Goal: Task Accomplishment & Management: Manage account settings

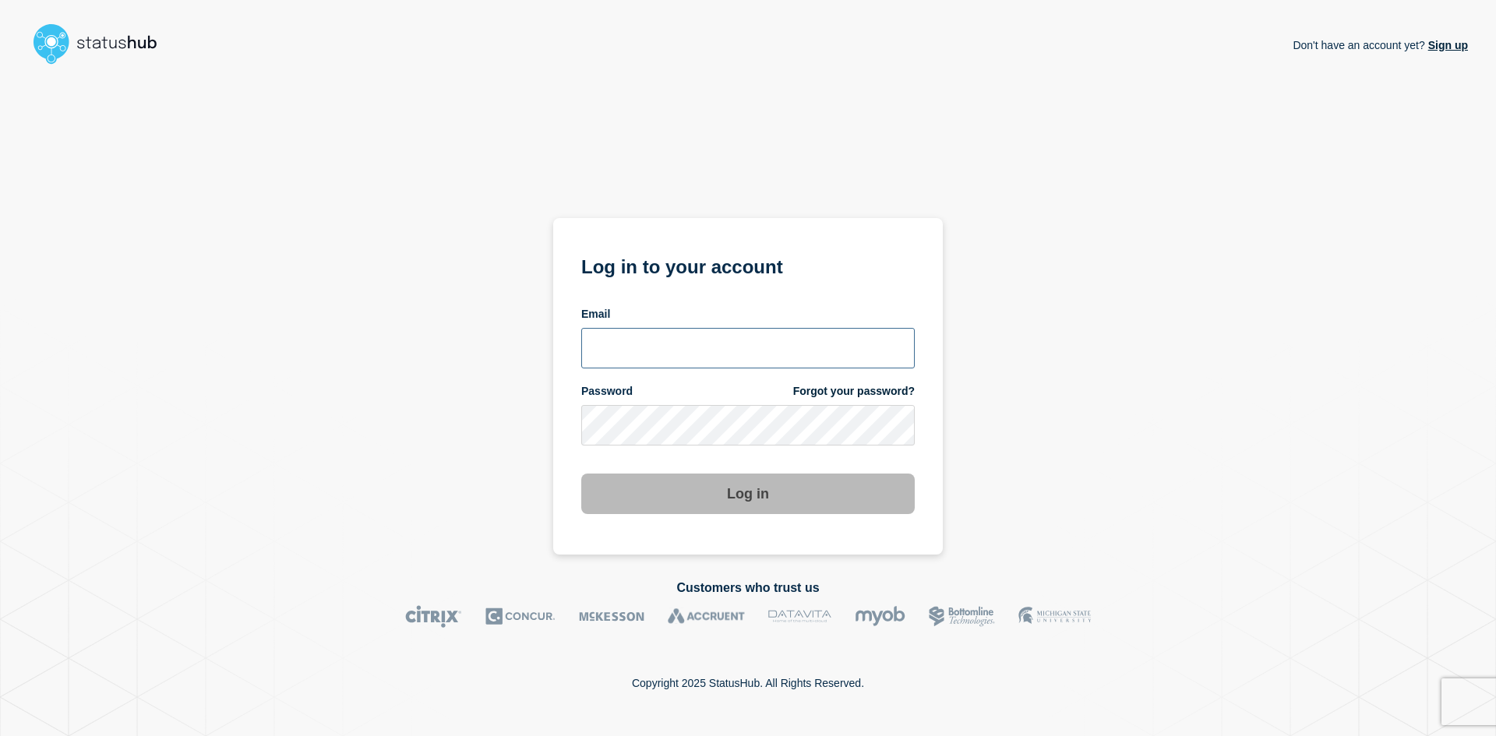
click at [680, 340] on input "email input" at bounding box center [747, 348] width 333 height 41
type input "[PERSON_NAME][EMAIL_ADDRESS][PERSON_NAME][DOMAIN_NAME]"
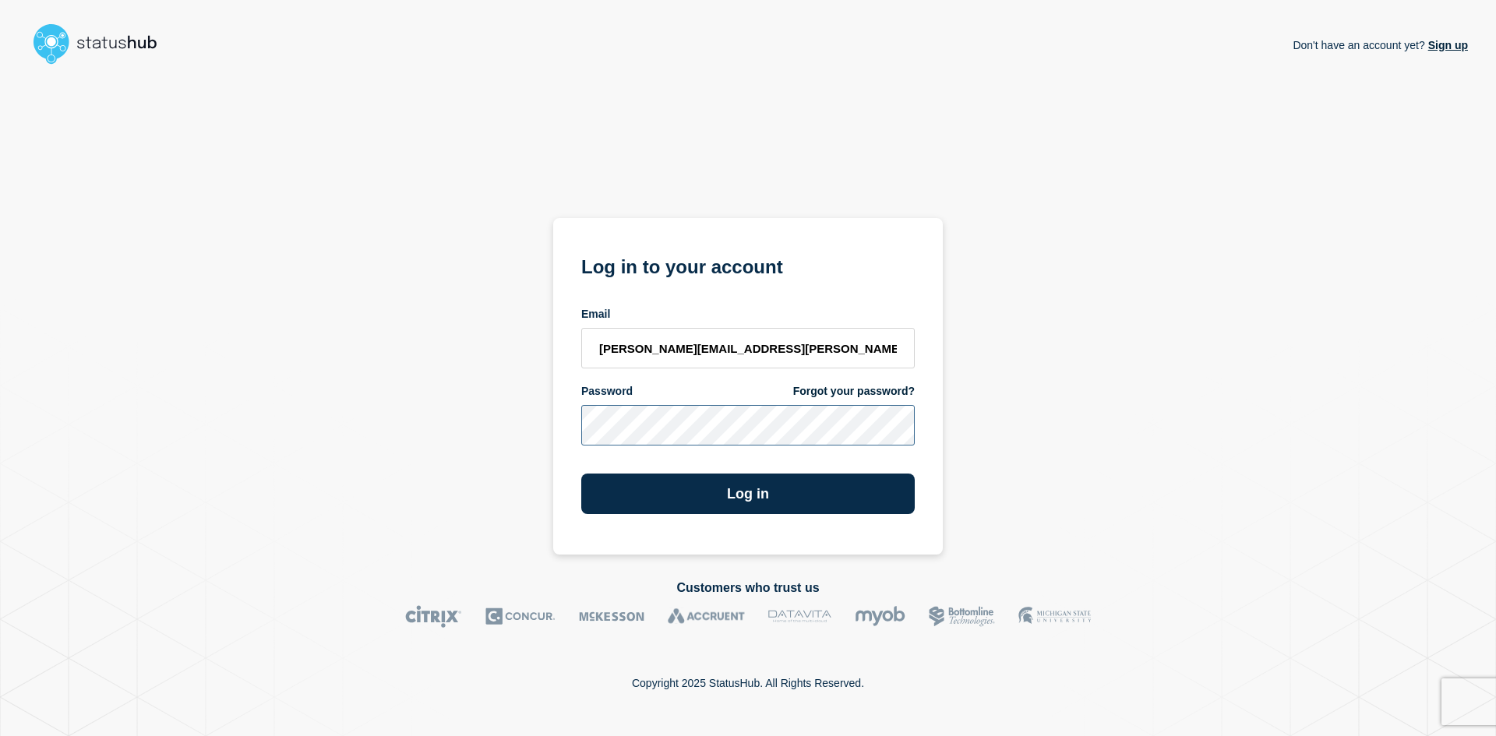
click at [581, 474] on button "Log in" at bounding box center [747, 494] width 333 height 41
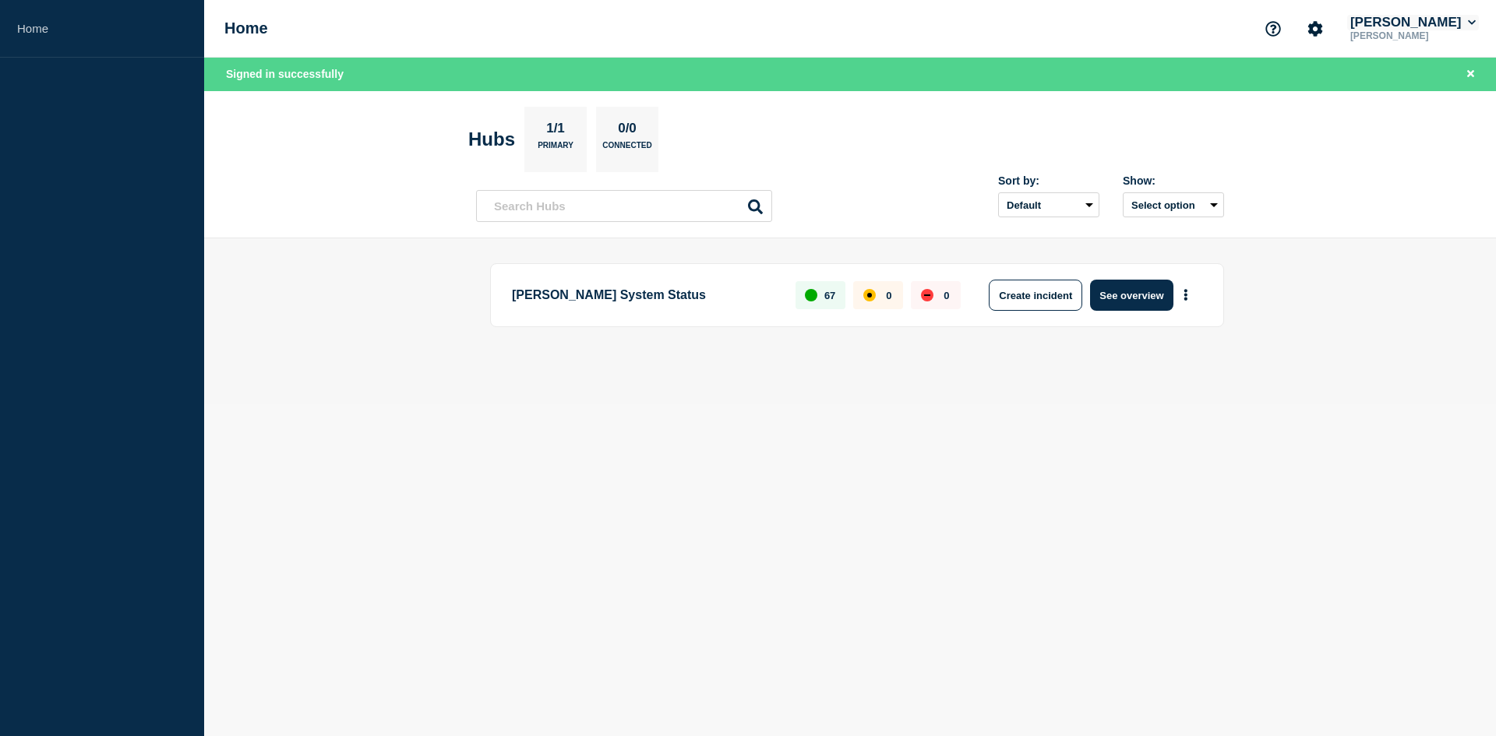
click at [1471, 23] on icon at bounding box center [1472, 22] width 8 height 5
click at [46, 27] on link "Home" at bounding box center [102, 29] width 204 height 58
click at [1323, 34] on icon "Account settings" at bounding box center [1315, 29] width 16 height 16
click at [1336, 113] on link "General Settings" at bounding box center [1342, 111] width 87 height 13
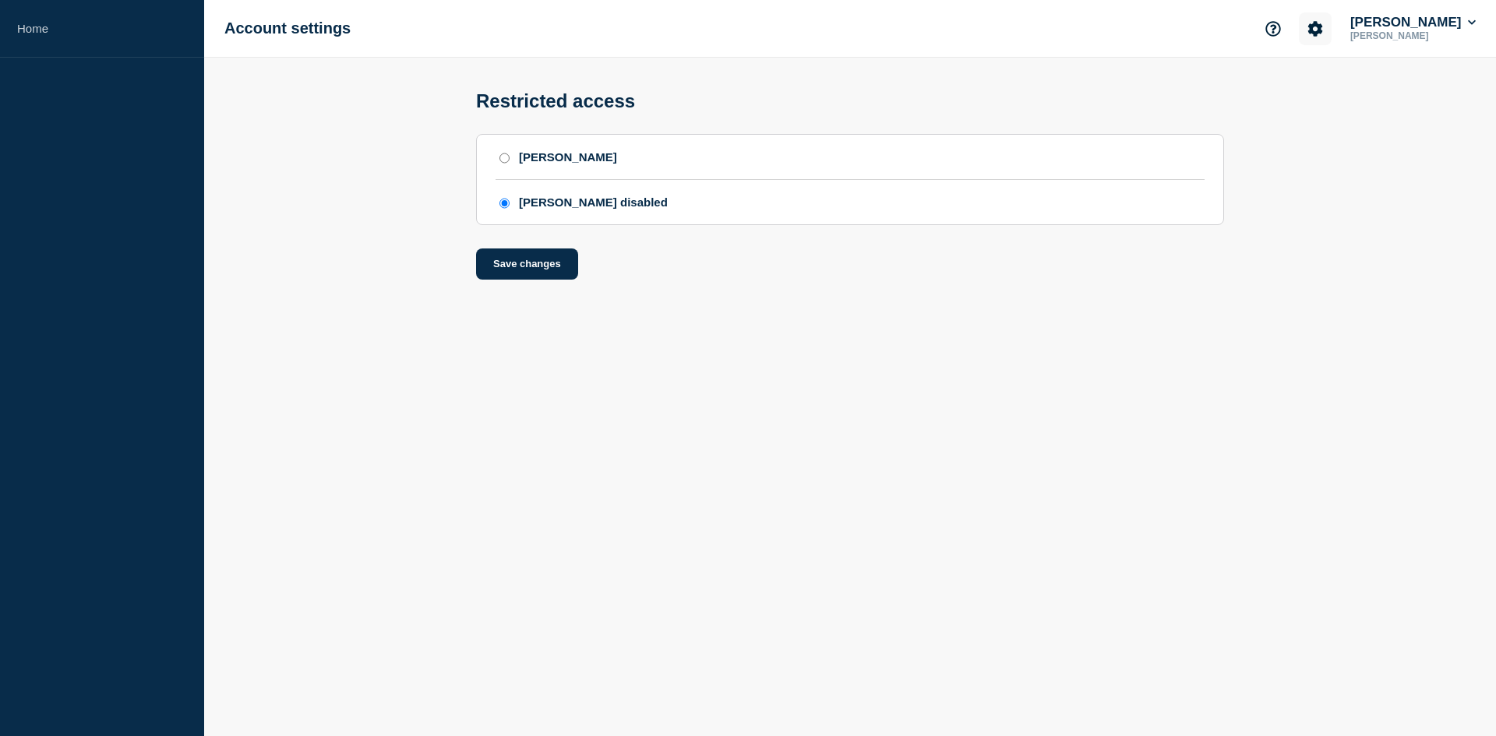
click at [1328, 23] on button "Account settings" at bounding box center [1315, 28] width 33 height 33
click at [1317, 136] on link "Billing" at bounding box center [1314, 131] width 31 height 13
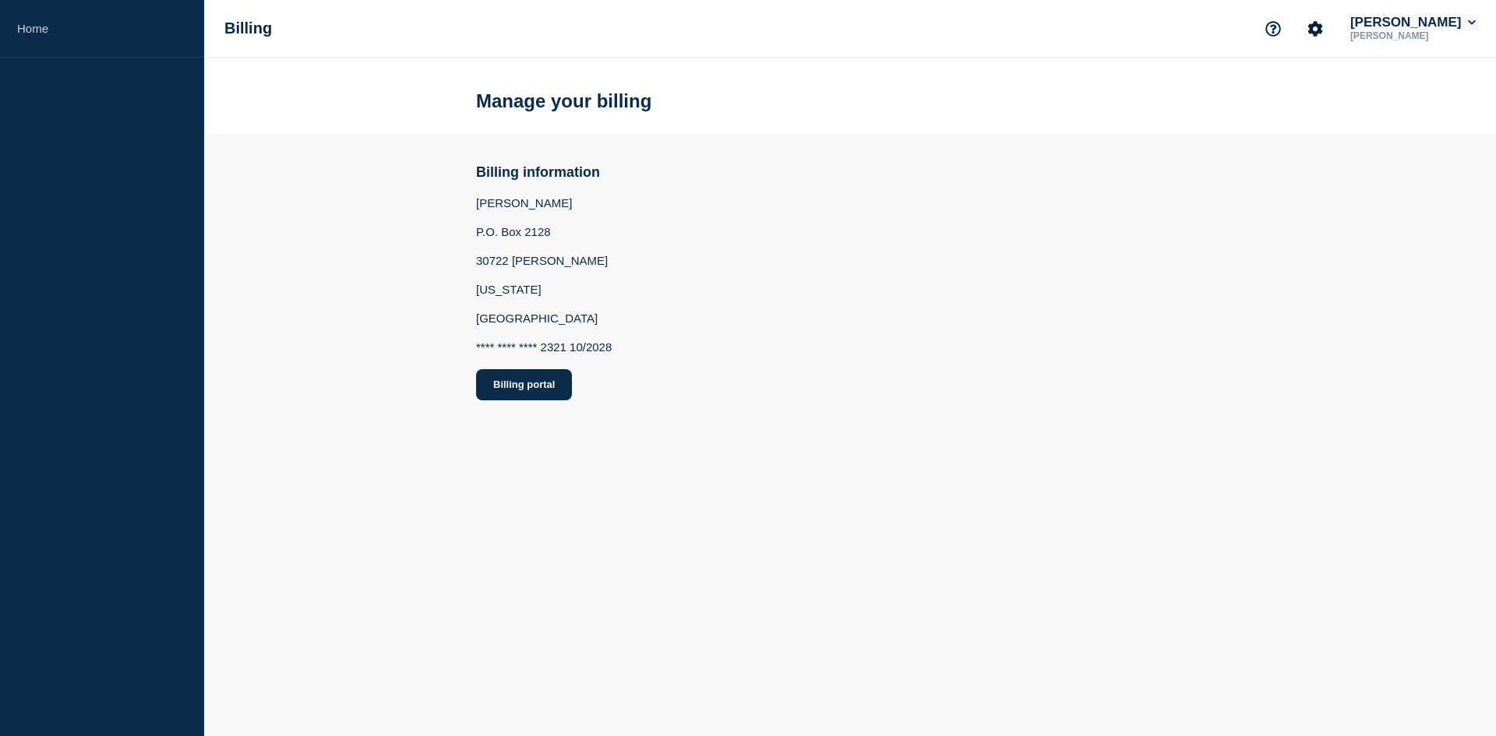
click at [1437, 25] on button "[PERSON_NAME]" at bounding box center [1413, 23] width 132 height 16
click at [1417, 145] on link "User settings" at bounding box center [1423, 148] width 69 height 13
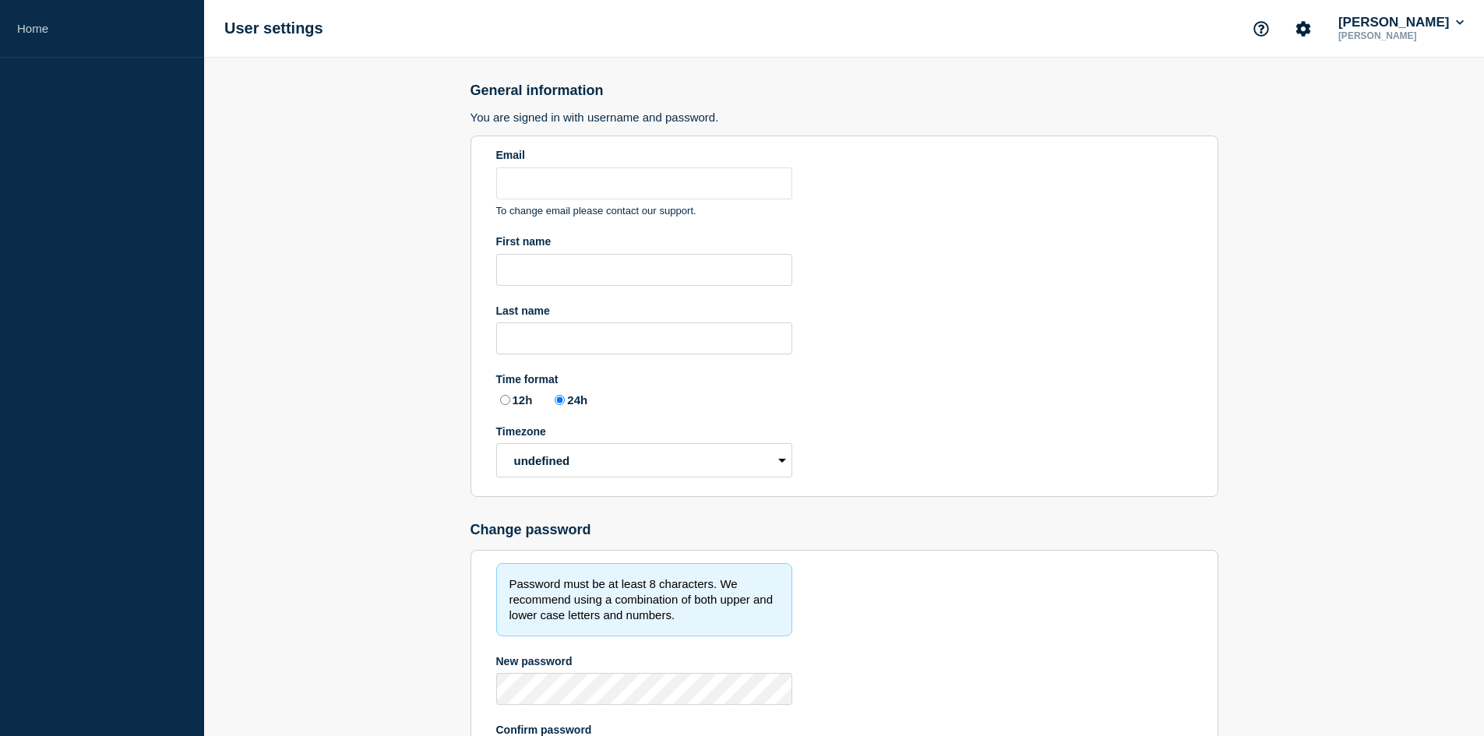
type input "[PERSON_NAME][EMAIL_ADDRESS][PERSON_NAME][DOMAIN_NAME]"
type input "[PERSON_NAME]"
radio input "true"
select select "hub"
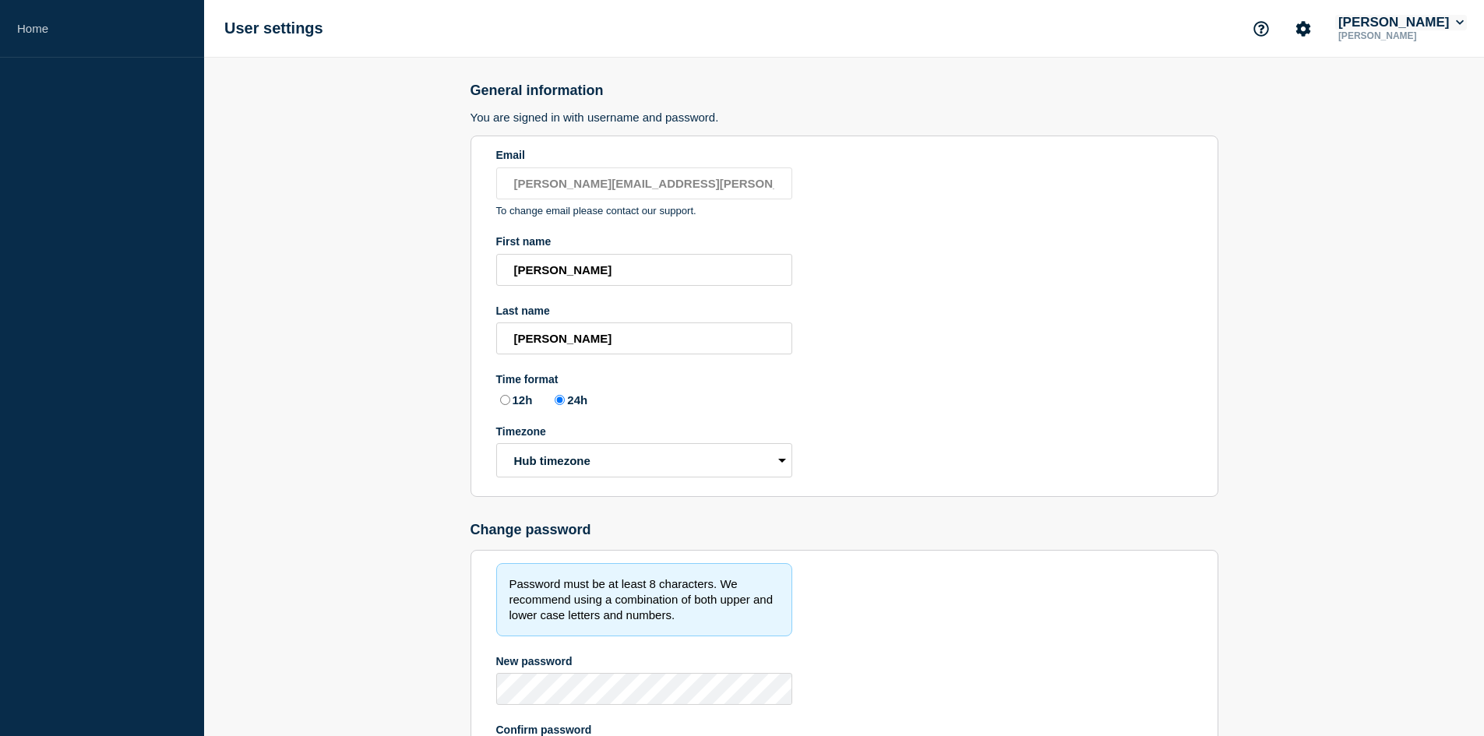
click at [1448, 21] on button "[PERSON_NAME]" at bounding box center [1401, 23] width 132 height 16
click at [1409, 165] on link "Security" at bounding box center [1398, 167] width 42 height 13
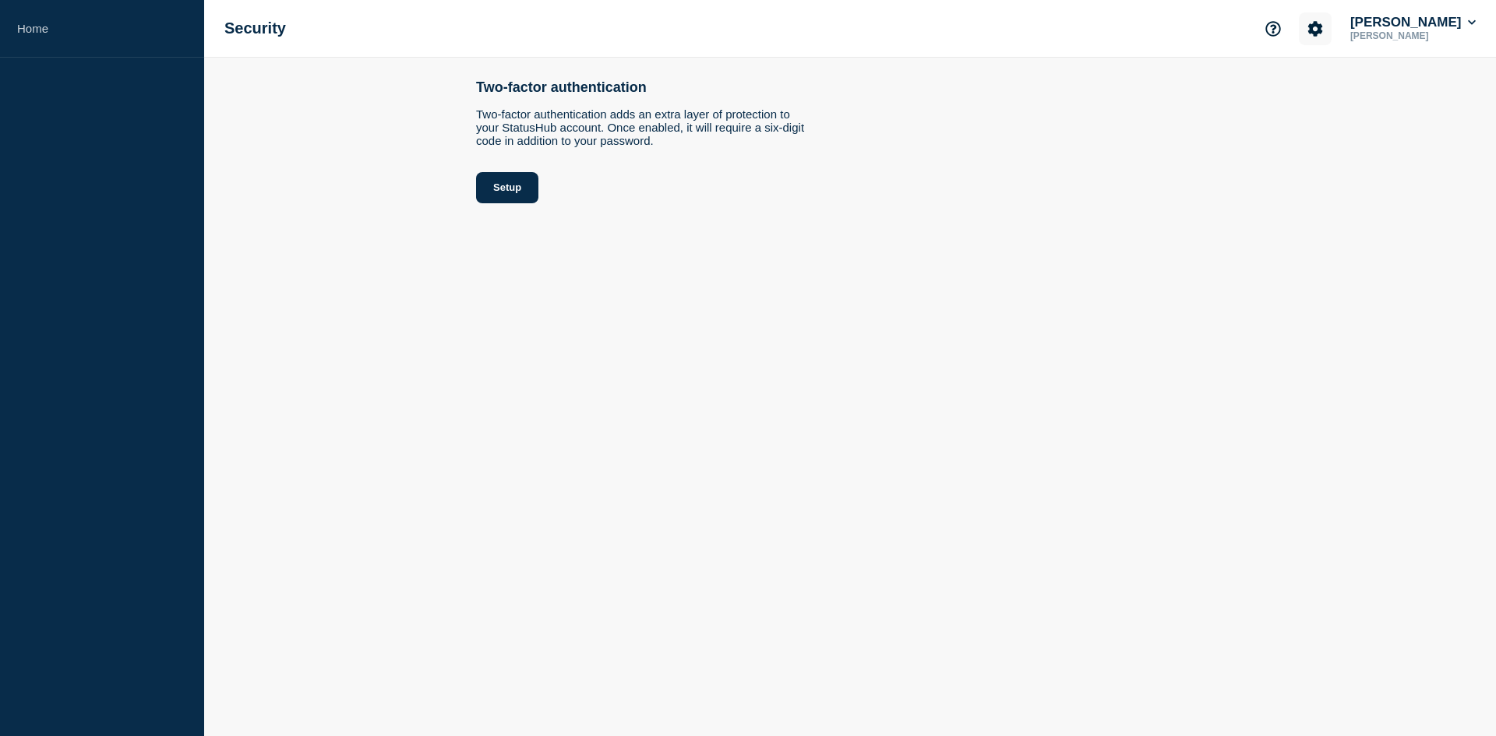
click at [1323, 30] on icon "Account settings" at bounding box center [1315, 29] width 16 height 16
click at [1335, 110] on link "General Settings" at bounding box center [1342, 111] width 87 height 13
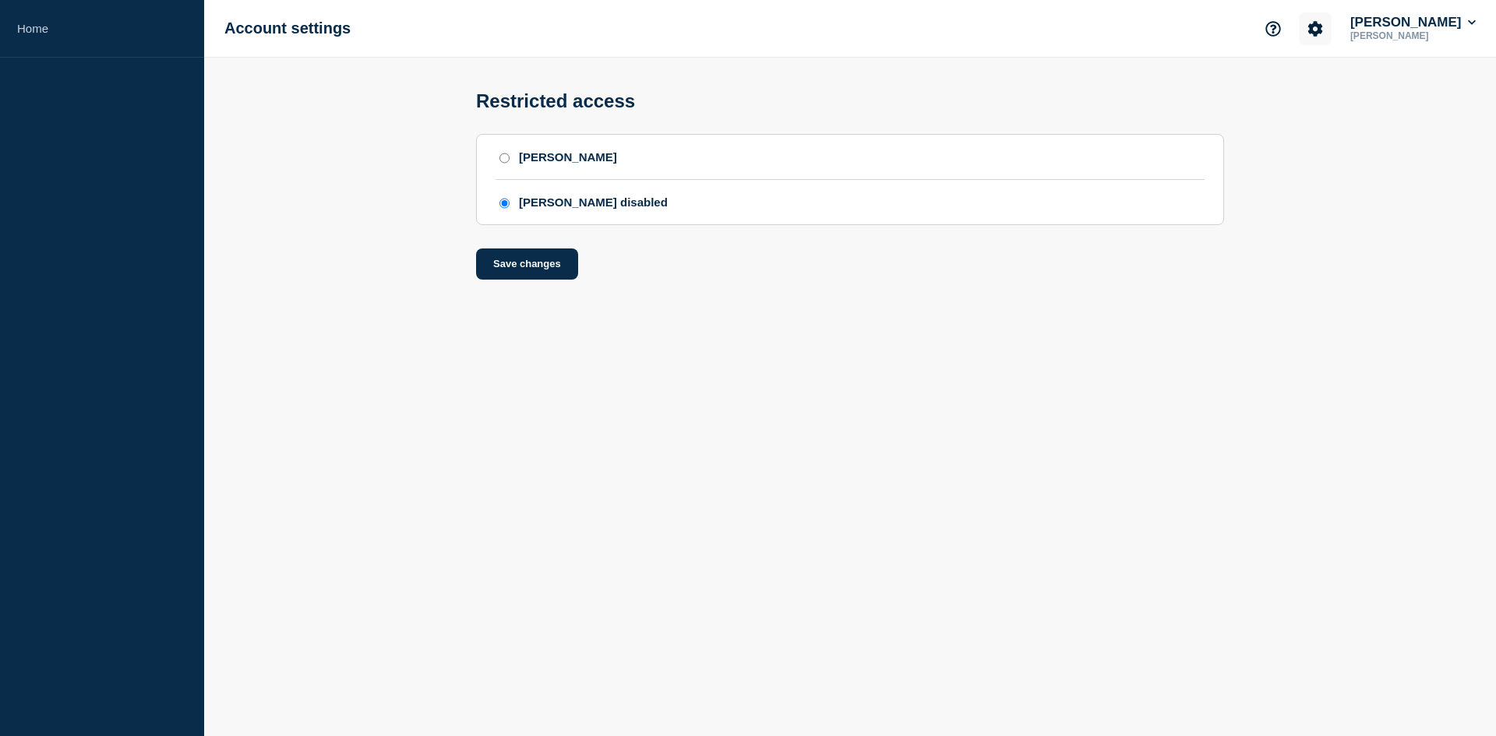
click at [1331, 31] on button "Account settings" at bounding box center [1315, 28] width 33 height 33
click at [1339, 86] on link "Team Members" at bounding box center [1339, 92] width 80 height 13
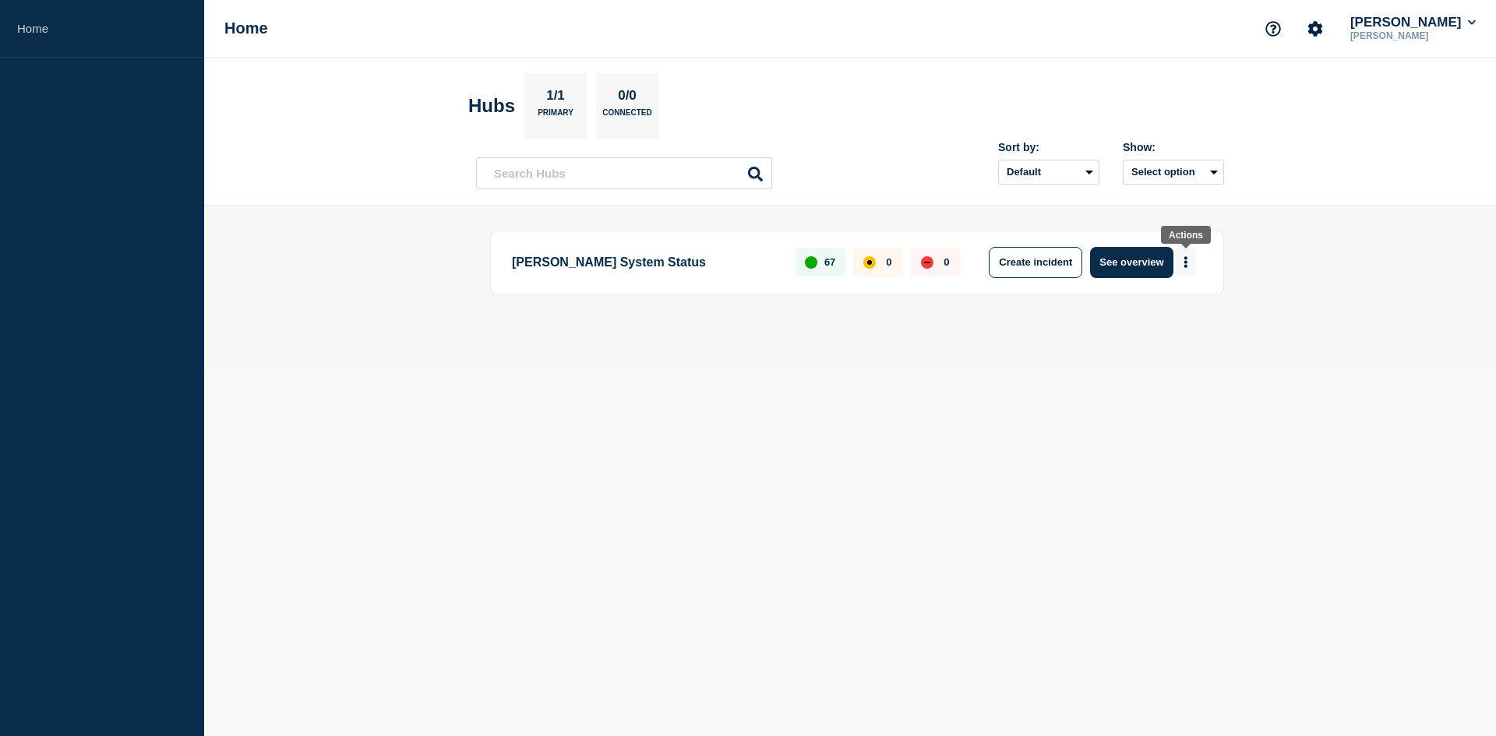
click at [1188, 266] on button "More actions" at bounding box center [1186, 262] width 20 height 29
drag, startPoint x: 996, startPoint y: 337, endPoint x: 1034, endPoint y: 295, distance: 56.2
click at [996, 336] on div "[PERSON_NAME] System Status 67 0 0 Create incident See overview" at bounding box center [850, 289] width 748 height 116
click at [1077, 166] on select "Default Last added Last updated Most active A-Z" at bounding box center [1048, 172] width 101 height 25
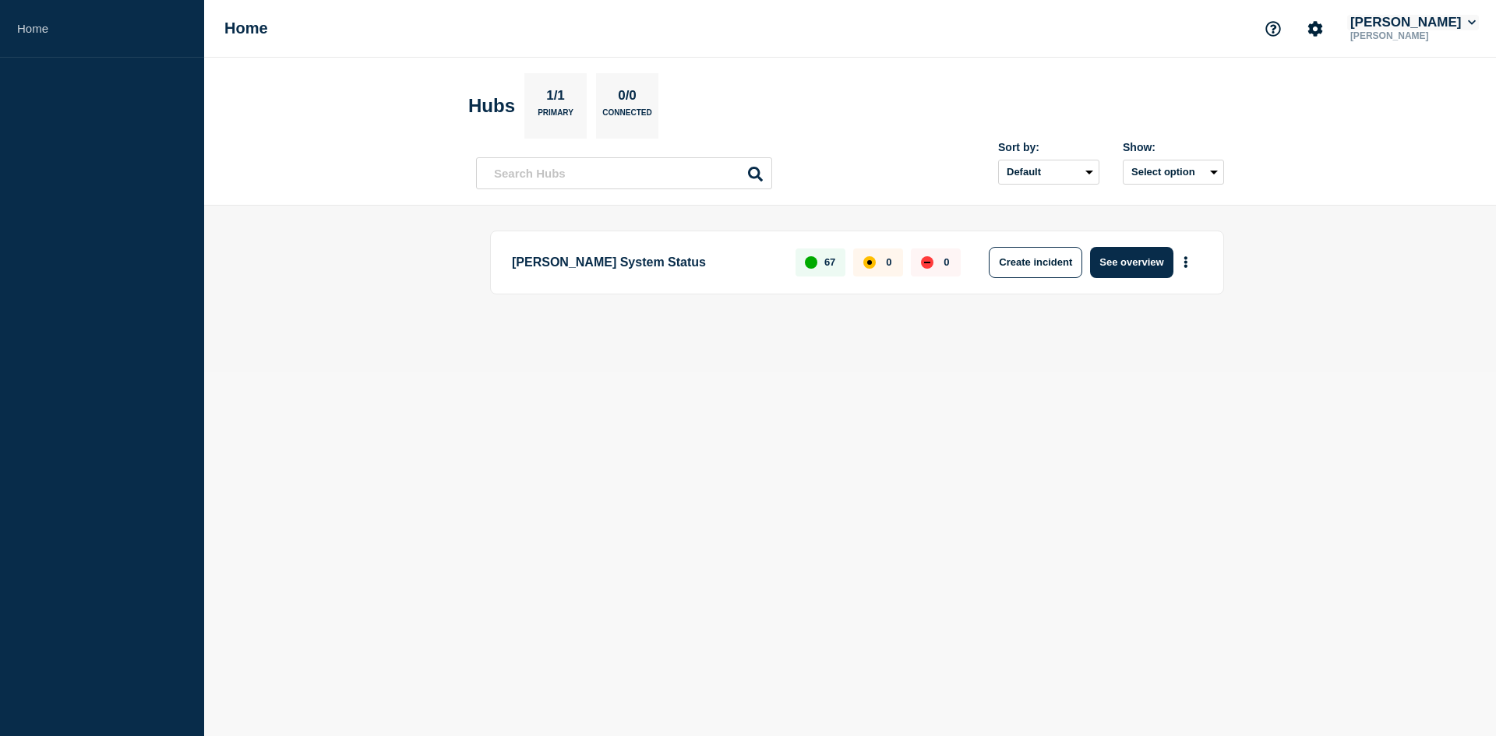
click at [1462, 18] on button "[PERSON_NAME]" at bounding box center [1413, 23] width 132 height 16
click at [1323, 26] on icon "Account settings" at bounding box center [1315, 28] width 15 height 15
click at [1356, 90] on link "Team Members" at bounding box center [1339, 92] width 80 height 13
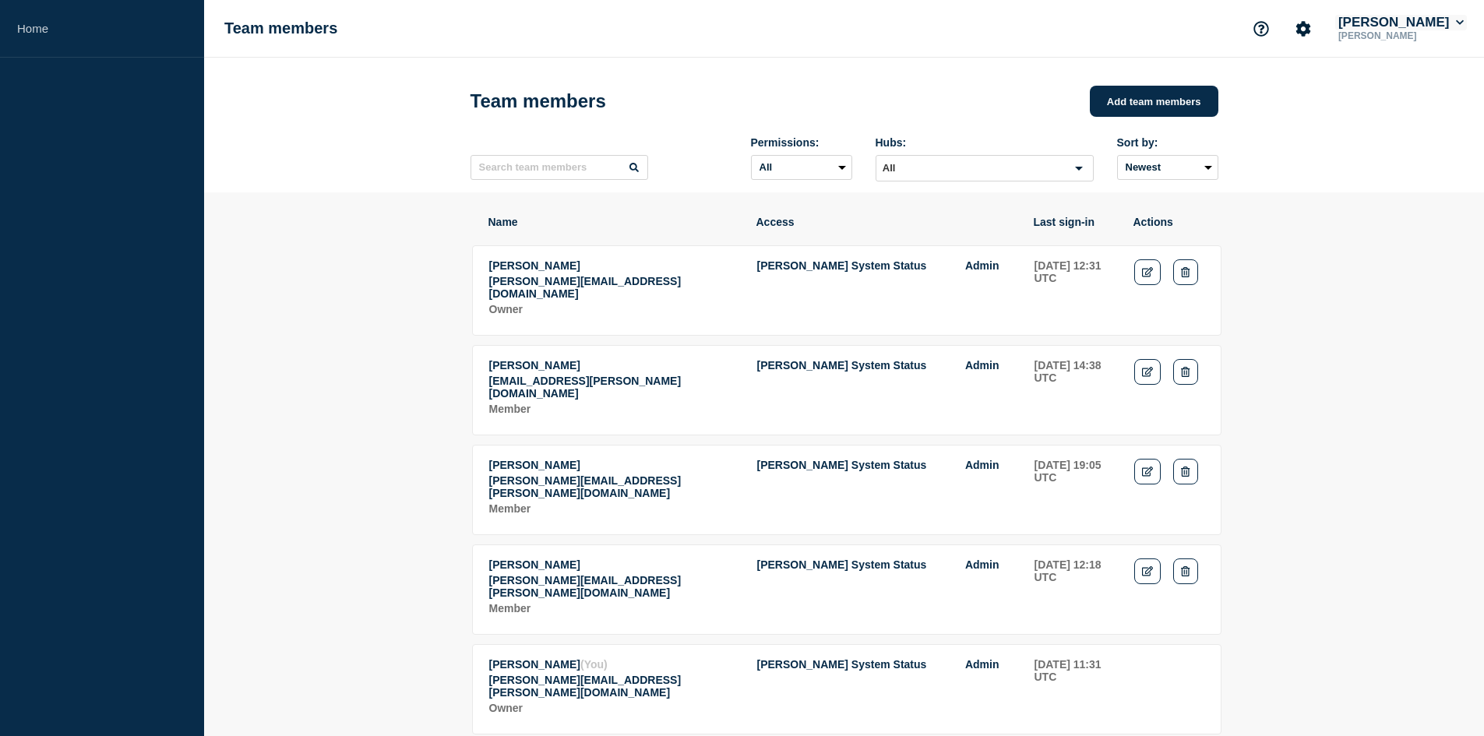
click at [1464, 29] on button "[PERSON_NAME]" at bounding box center [1401, 23] width 132 height 16
click at [1296, 132] on header "Team members Add team members Permissions: All Admin Editor Hubs: All Loading..…" at bounding box center [844, 125] width 1280 height 135
click at [53, 22] on link "Home" at bounding box center [102, 29] width 204 height 58
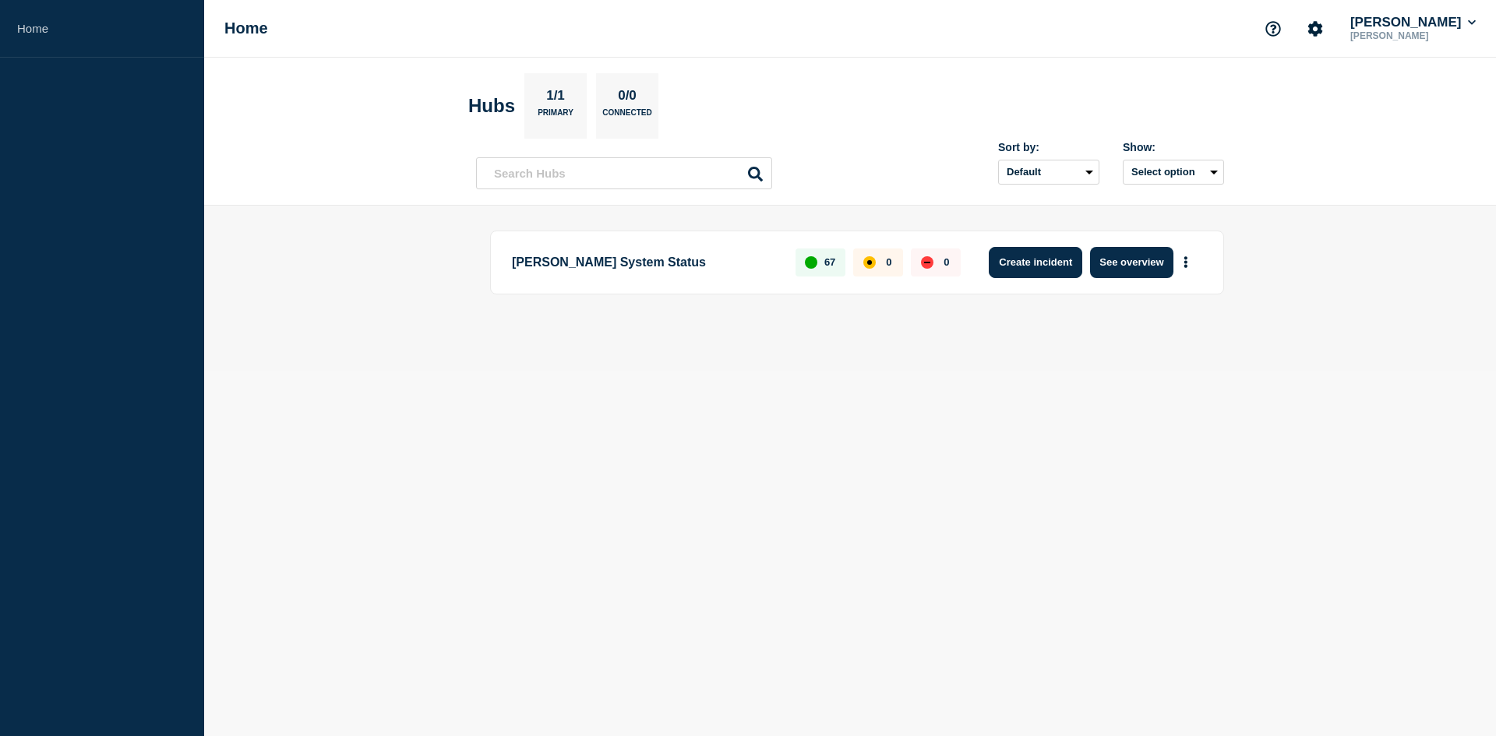
click at [1061, 250] on button "Create incident" at bounding box center [1035, 262] width 93 height 31
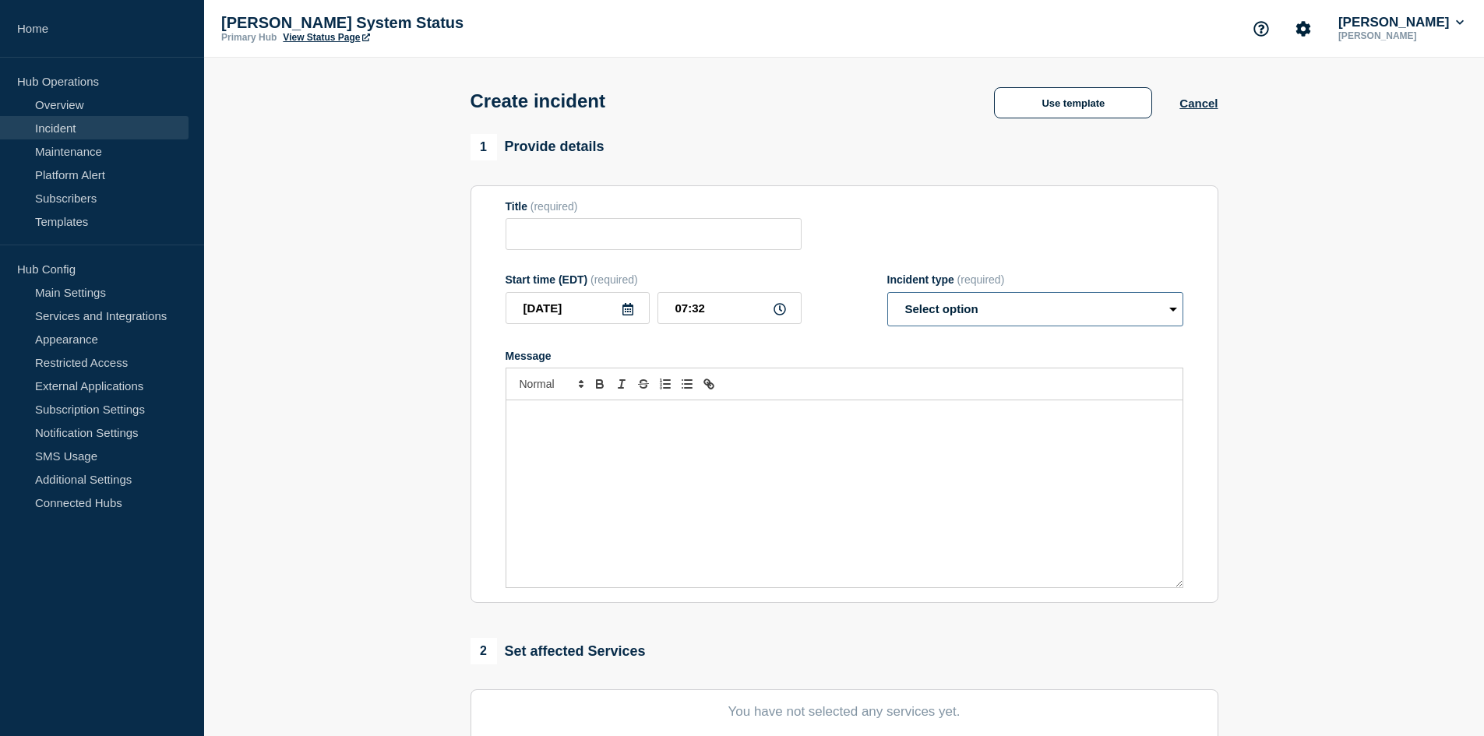
click at [999, 307] on select "Select option Investigating Identified Monitoring" at bounding box center [1035, 309] width 296 height 34
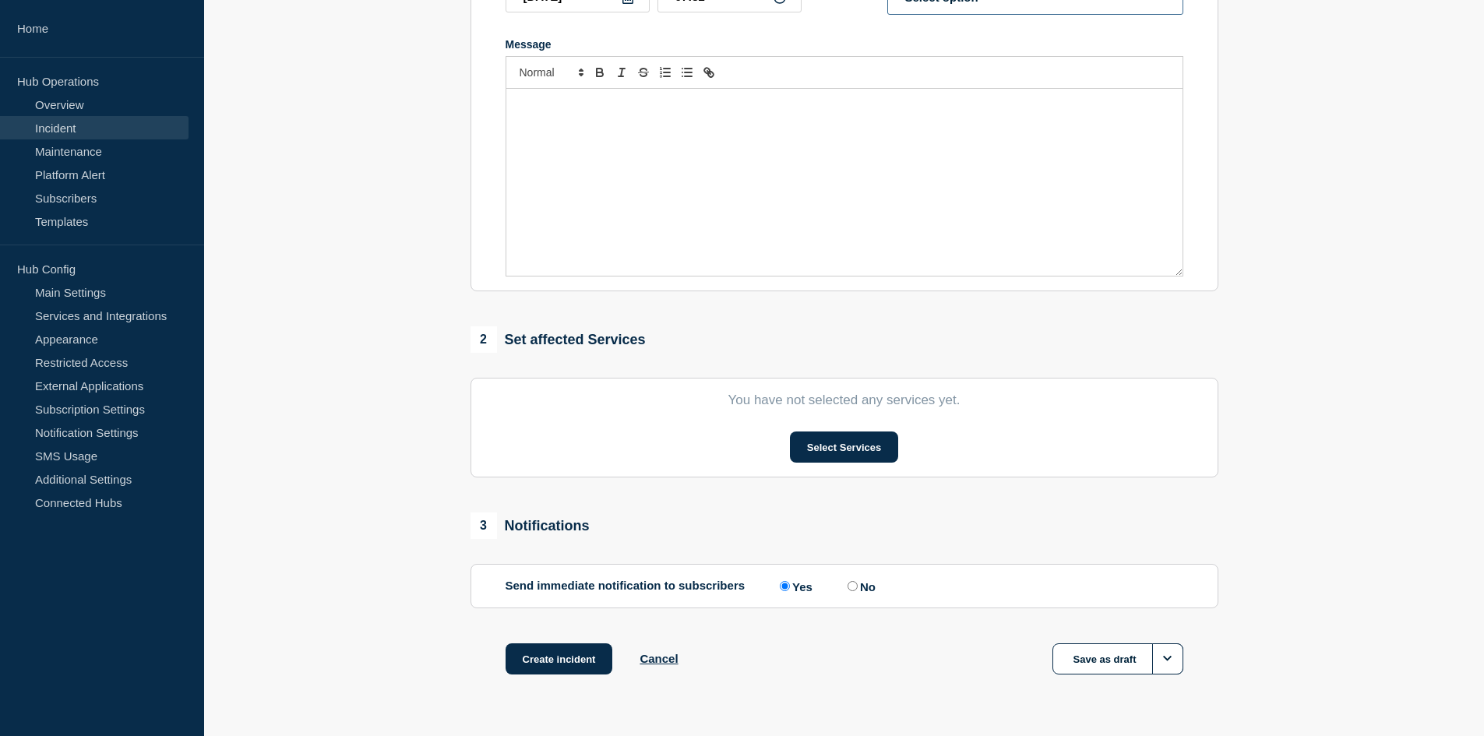
scroll to position [355, 0]
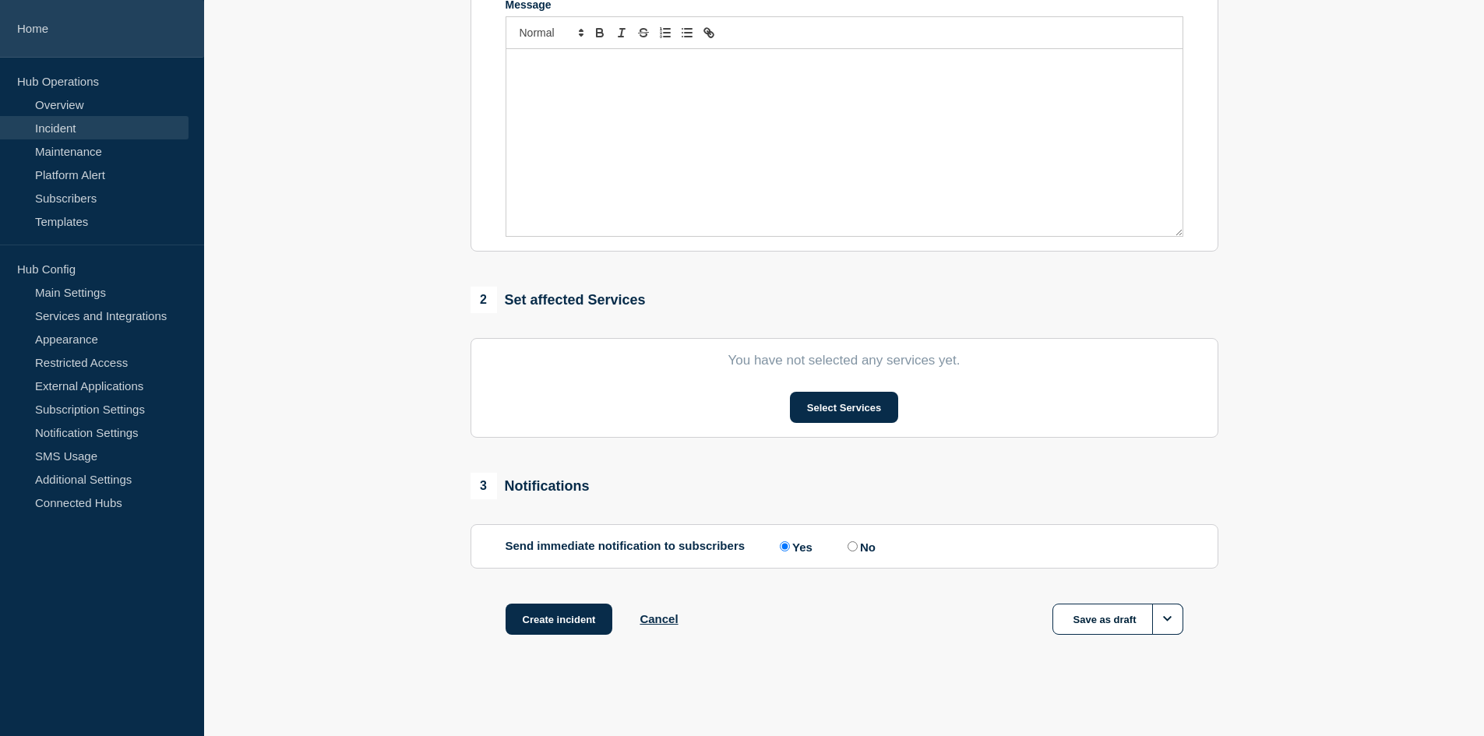
click at [30, 30] on link "Home" at bounding box center [102, 29] width 204 height 58
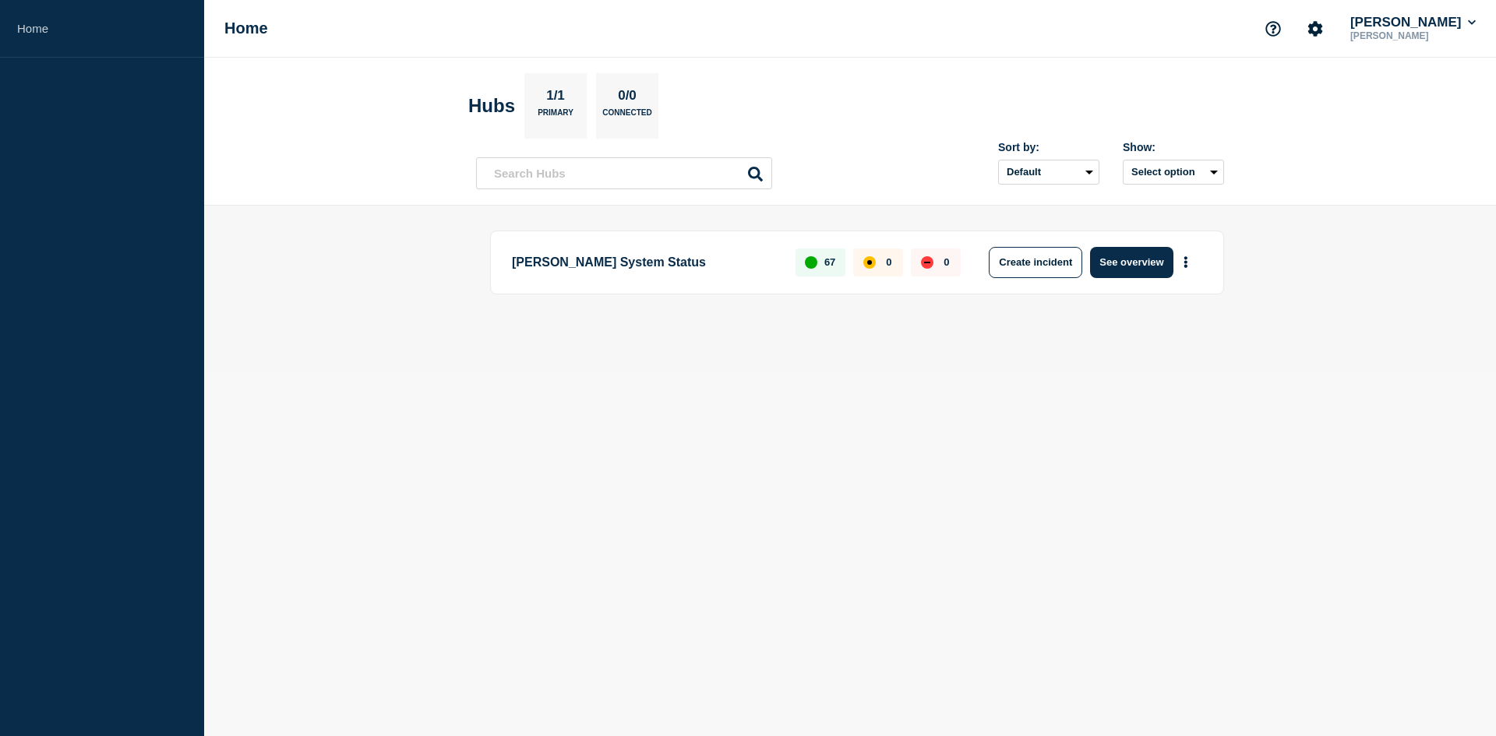
click at [606, 256] on p "[PERSON_NAME] System Status" at bounding box center [645, 262] width 266 height 31
click at [558, 111] on p "Primary" at bounding box center [556, 116] width 36 height 16
click at [562, 91] on p "1/1" at bounding box center [556, 98] width 30 height 20
click at [483, 110] on h2 "Hubs" at bounding box center [491, 106] width 47 height 22
click at [1128, 263] on button "See overview" at bounding box center [1131, 262] width 83 height 31
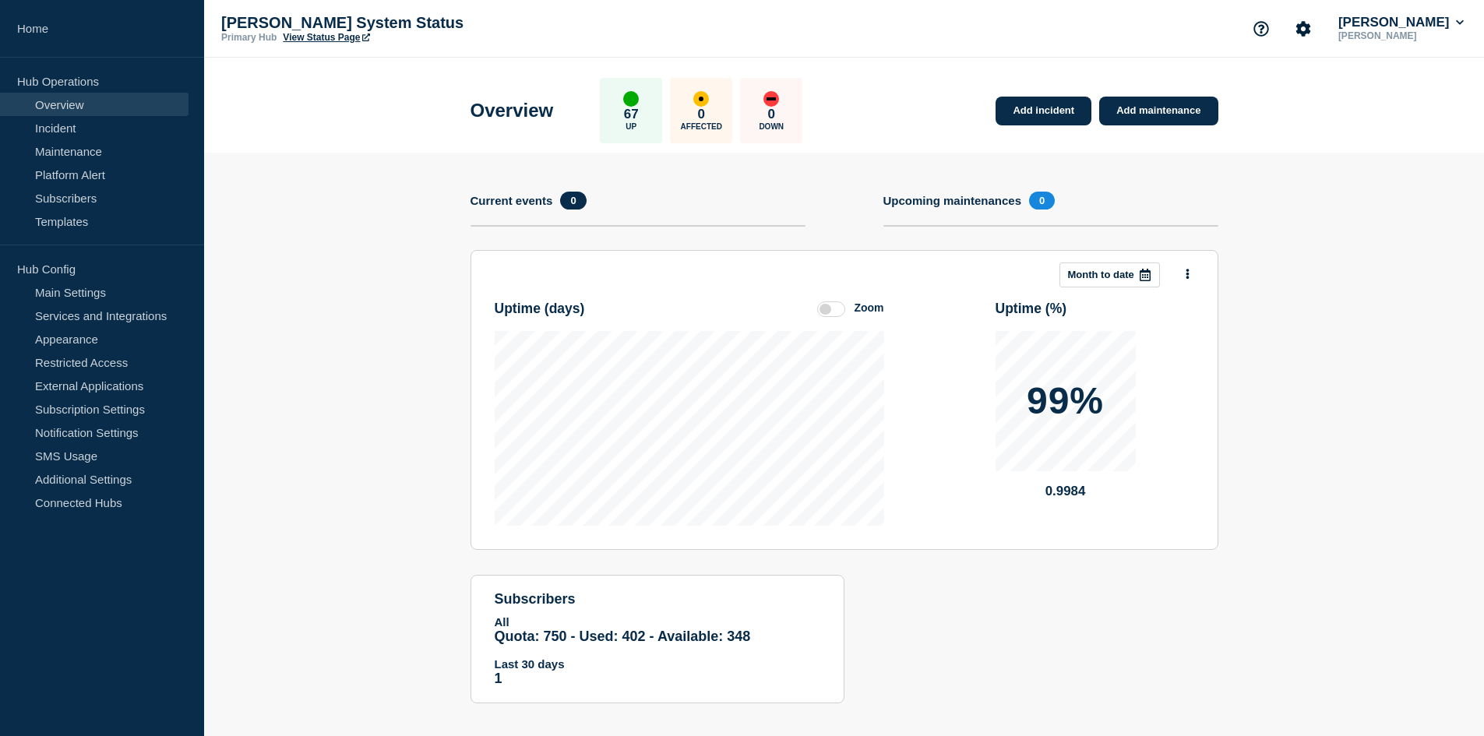
scroll to position [14, 0]
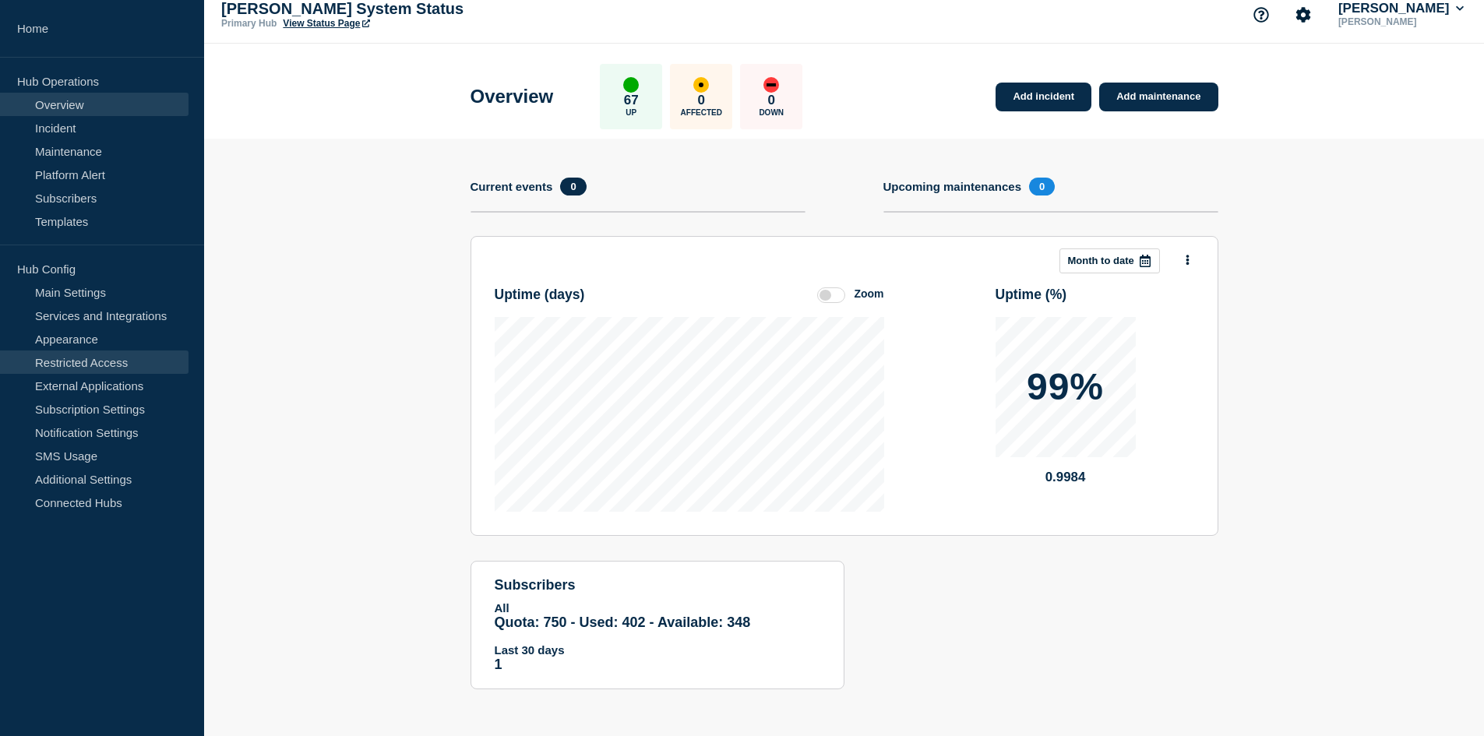
click at [96, 365] on link "Restricted Access" at bounding box center [94, 362] width 189 height 23
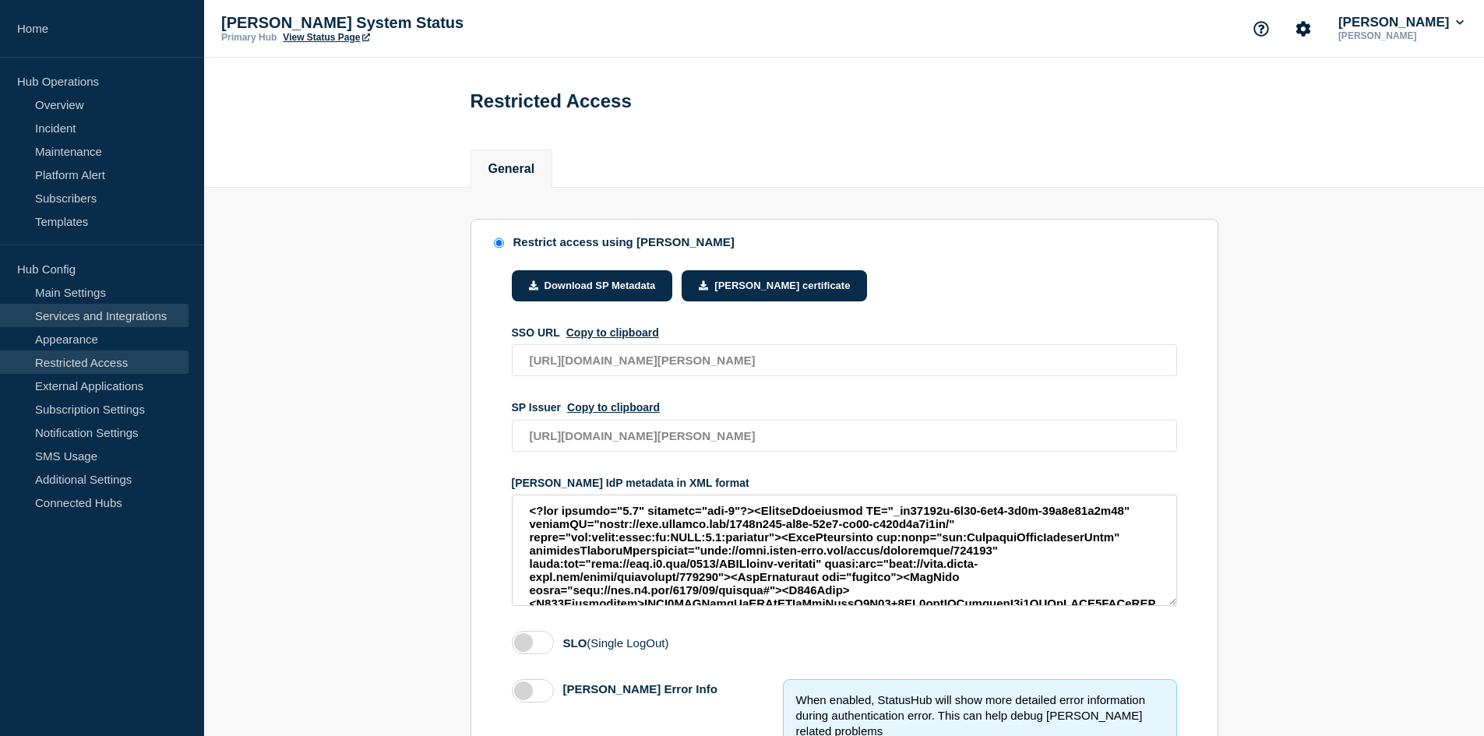
click at [104, 316] on link "Services and Integrations" at bounding box center [94, 315] width 189 height 23
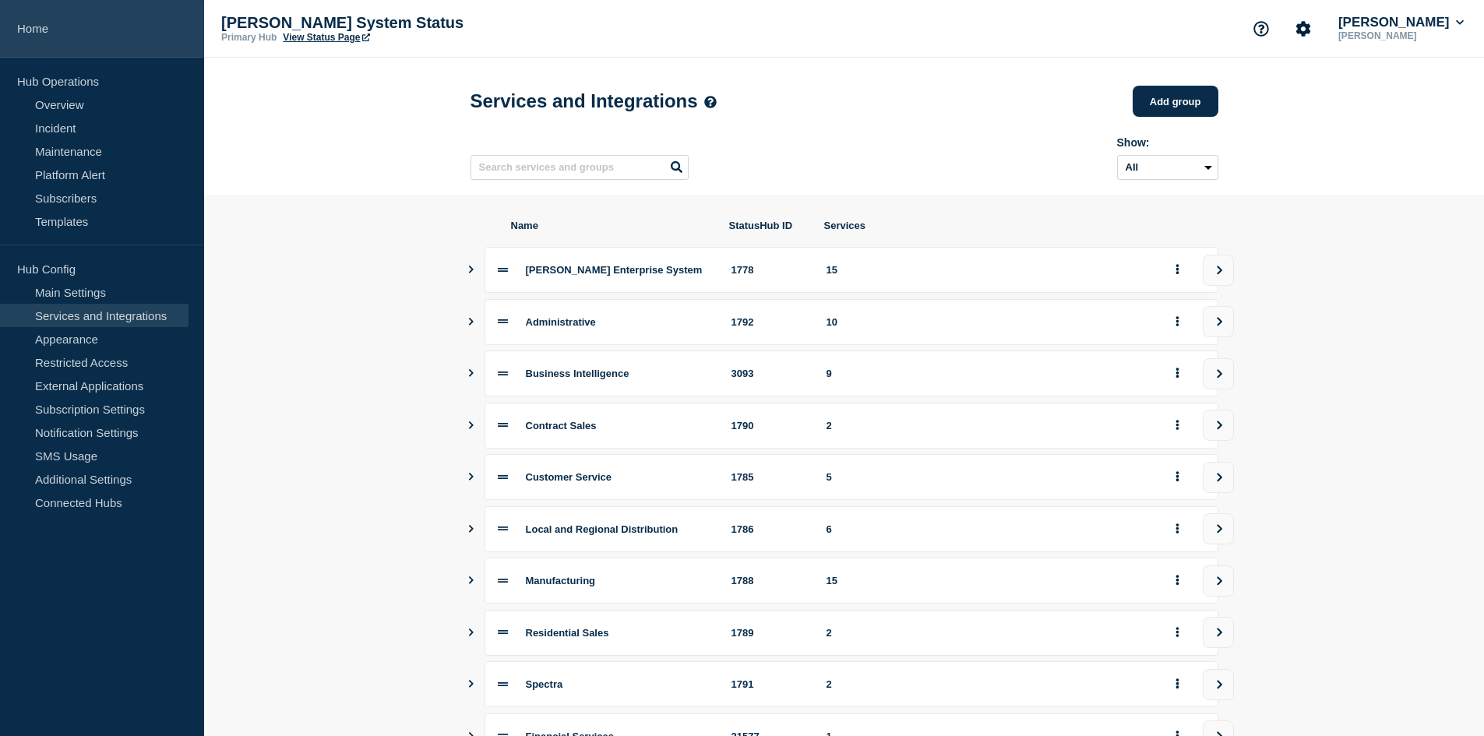
click at [39, 30] on link "Home" at bounding box center [102, 29] width 204 height 58
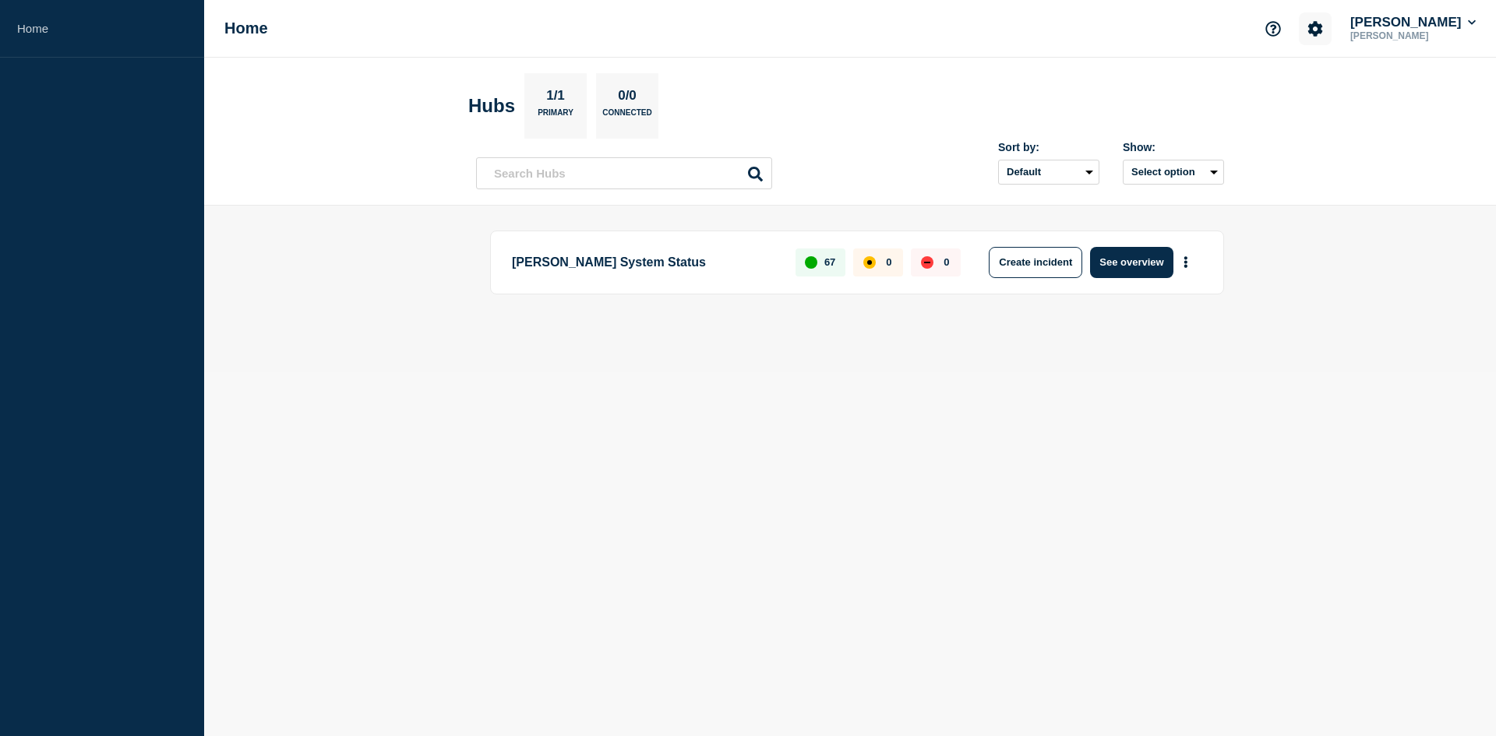
click at [1323, 26] on icon "Account settings" at bounding box center [1315, 29] width 16 height 16
